Goal: Task Accomplishment & Management: Manage account settings

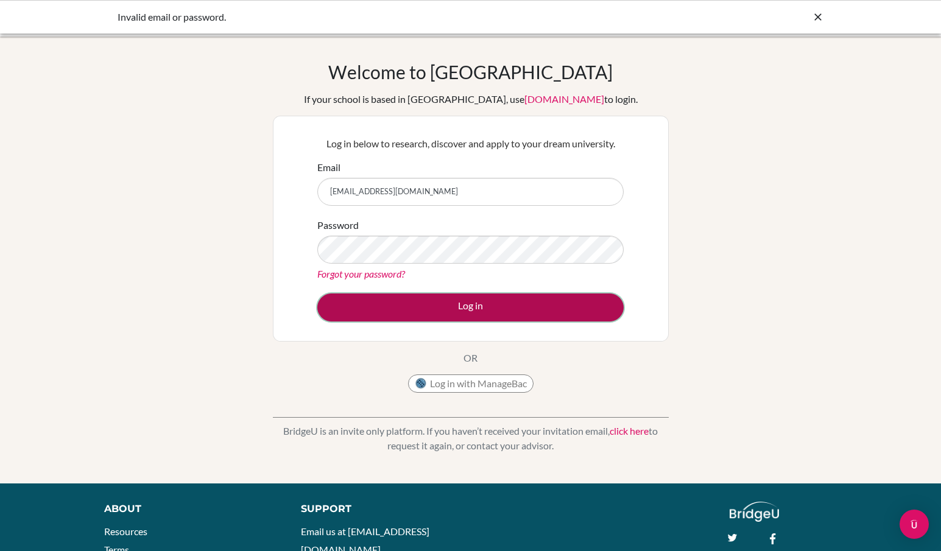
drag, startPoint x: 0, startPoint y: 0, endPoint x: 440, endPoint y: 311, distance: 539.3
click at [440, 311] on button "Log in" at bounding box center [470, 308] width 306 height 28
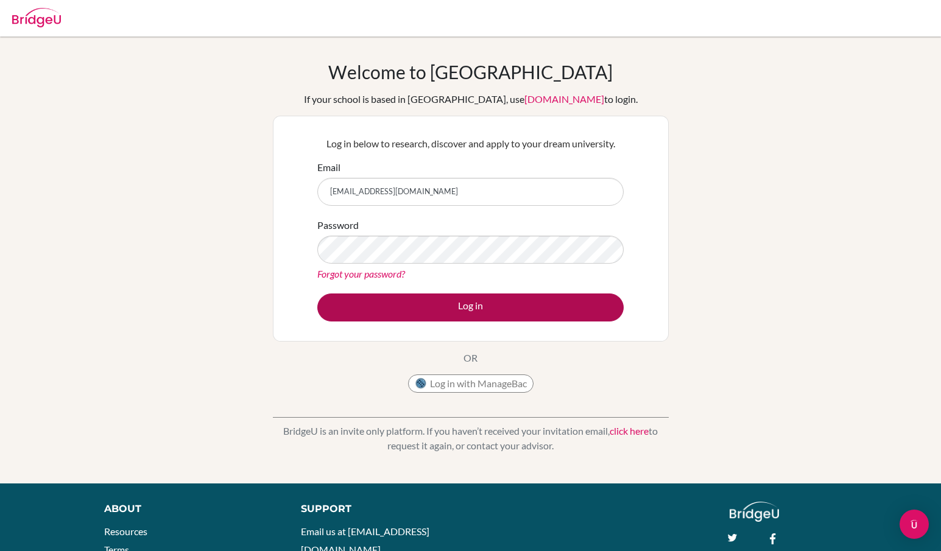
type input "[EMAIL_ADDRESS][DOMAIN_NAME]"
click at [519, 303] on button "Log in" at bounding box center [470, 308] width 306 height 28
